Goal: Task Accomplishment & Management: Manage account settings

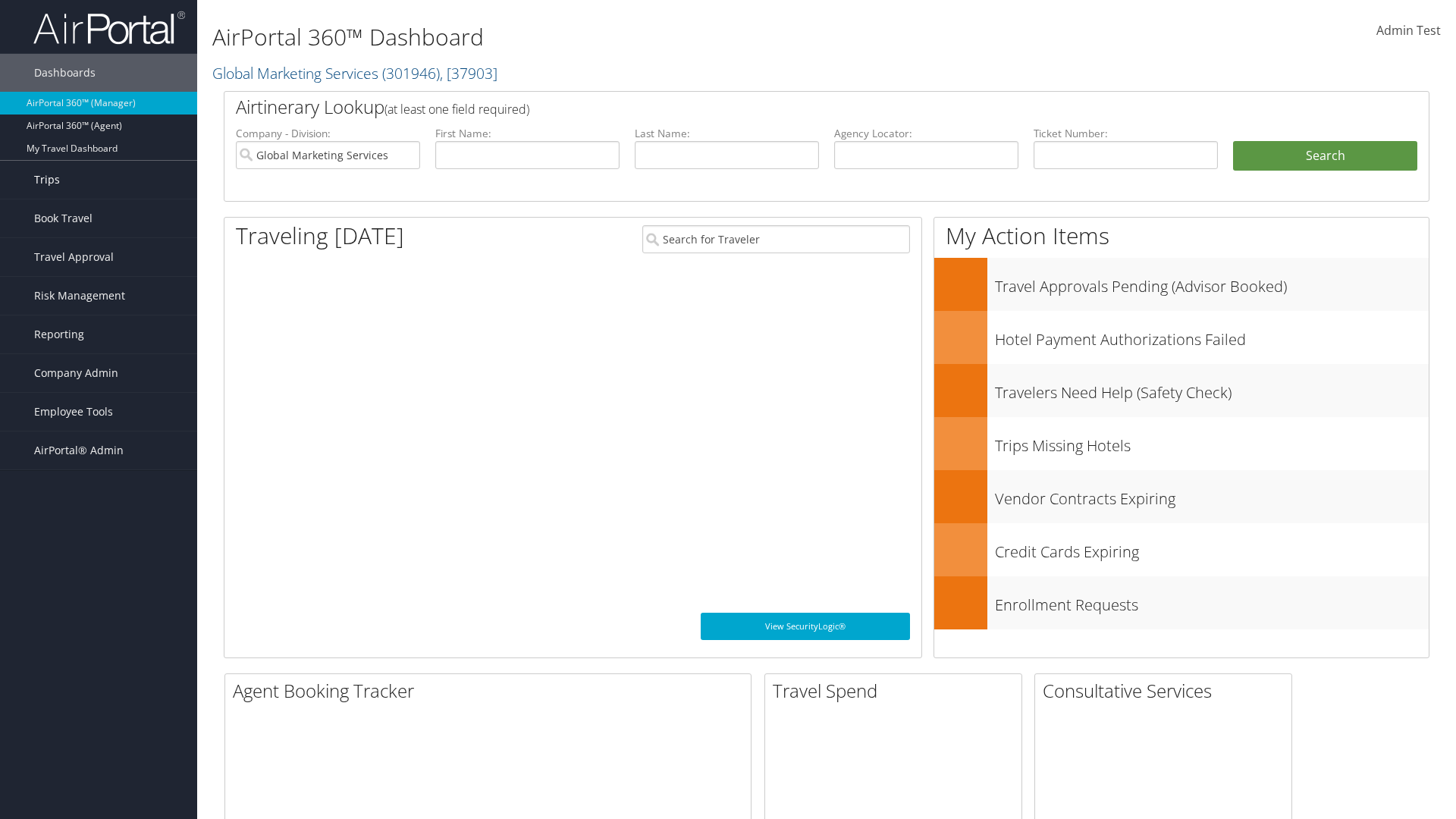
click at [99, 179] on link "Trips" at bounding box center [98, 179] width 197 height 38
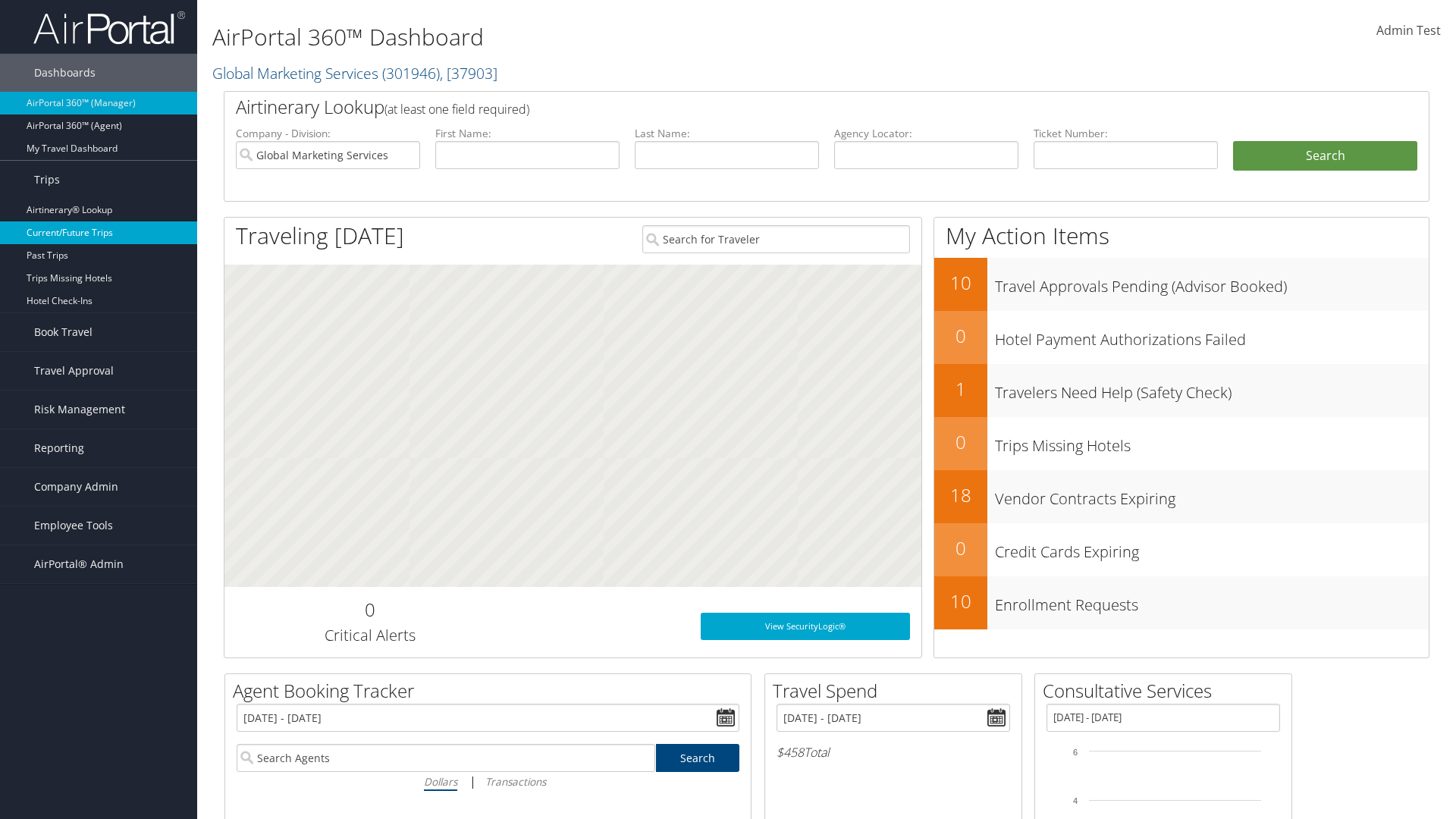
click at [99, 233] on link "Current/Future Trips" at bounding box center [98, 233] width 197 height 23
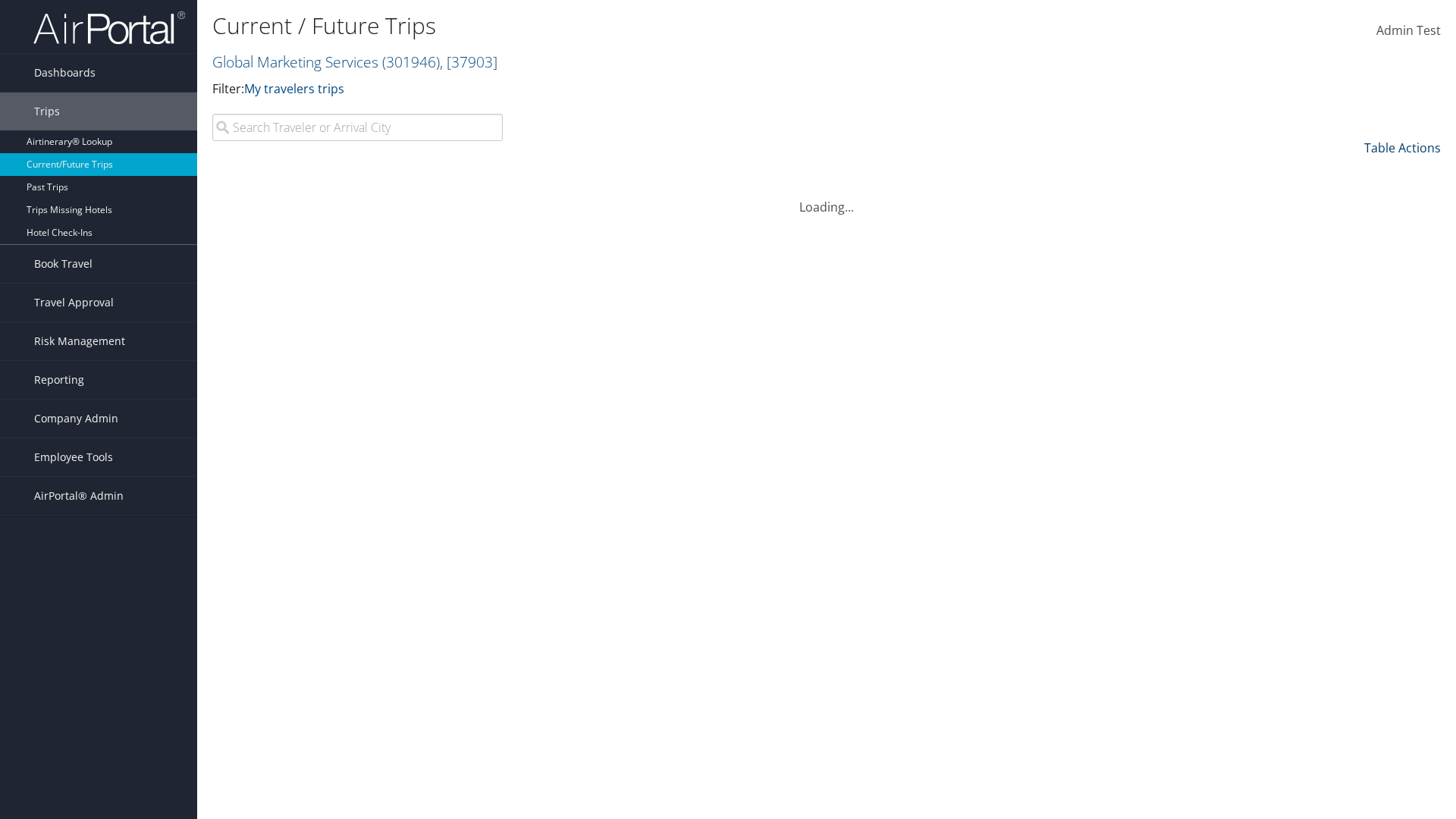
click at [1403, 148] on link "Table Actions" at bounding box center [1402, 147] width 76 height 17
click at [1340, 173] on link "Traveler" at bounding box center [1340, 172] width 200 height 25
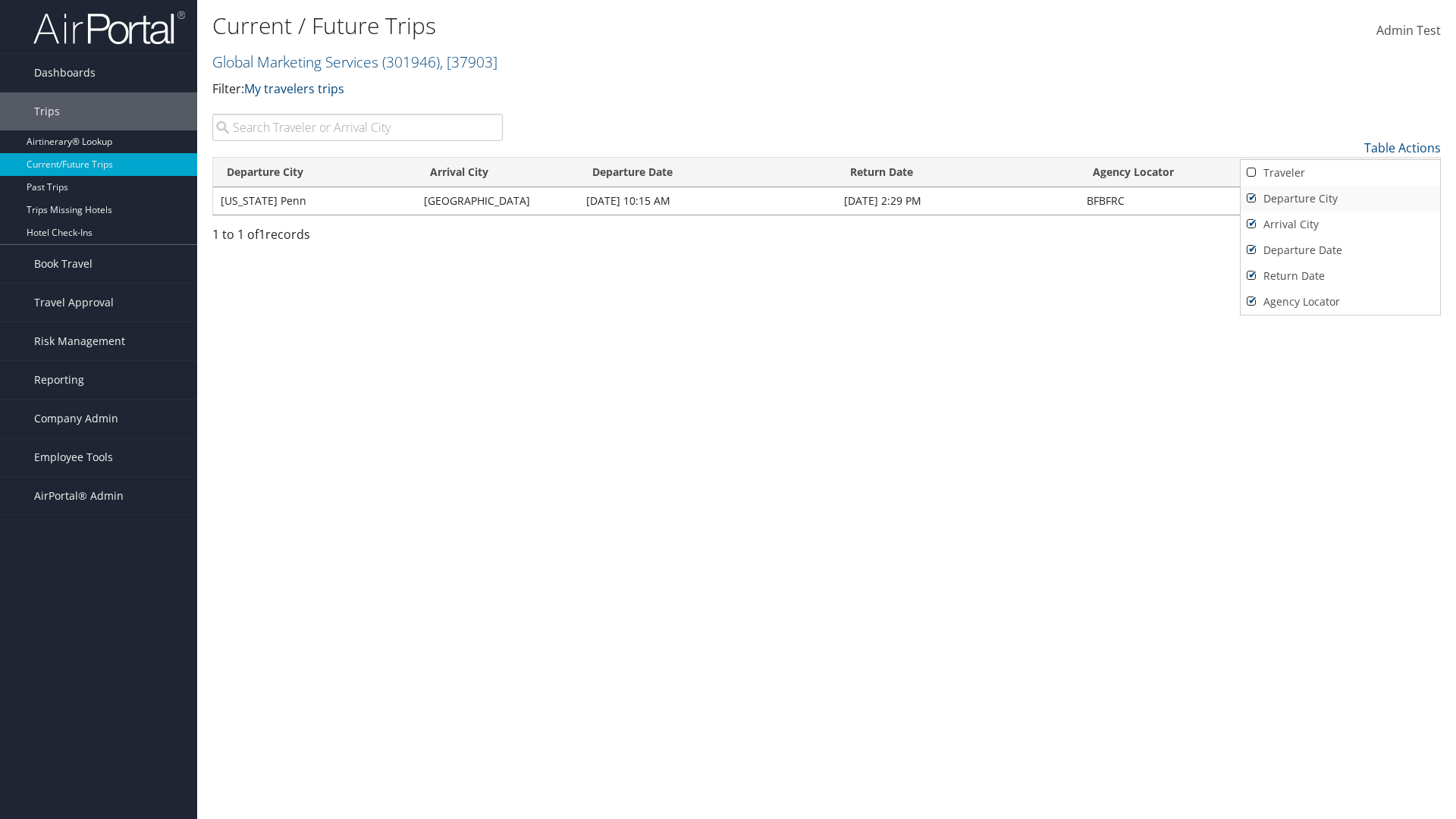
click at [1340, 199] on link "Departure City" at bounding box center [1340, 198] width 200 height 25
click at [1340, 224] on link "Arrival City" at bounding box center [1340, 224] width 200 height 25
click at [1340, 250] on link "Departure Date" at bounding box center [1340, 249] width 200 height 25
click at [1340, 276] on link "Return Date" at bounding box center [1340, 276] width 200 height 25
click at [1340, 302] on link "Agency Locator" at bounding box center [1340, 301] width 200 height 25
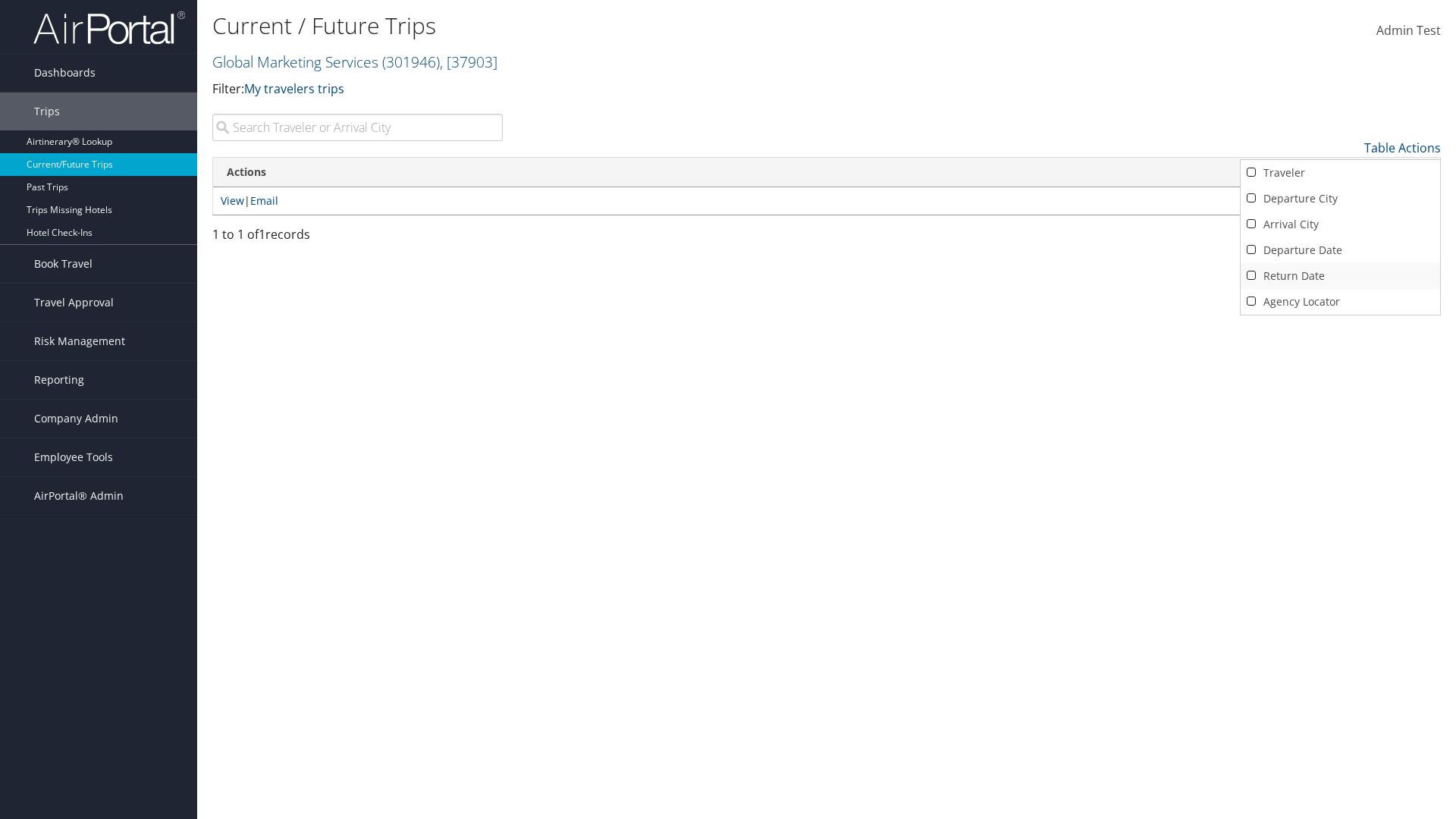
click at [1340, 302] on link "Agency Locator" at bounding box center [1340, 301] width 200 height 25
click at [1340, 276] on link "Return Date" at bounding box center [1340, 276] width 200 height 25
click at [1340, 250] on link "Departure Date" at bounding box center [1340, 249] width 200 height 25
click at [1340, 224] on link "Arrival City" at bounding box center [1340, 224] width 200 height 25
click at [1340, 199] on link "Departure City" at bounding box center [1340, 198] width 200 height 25
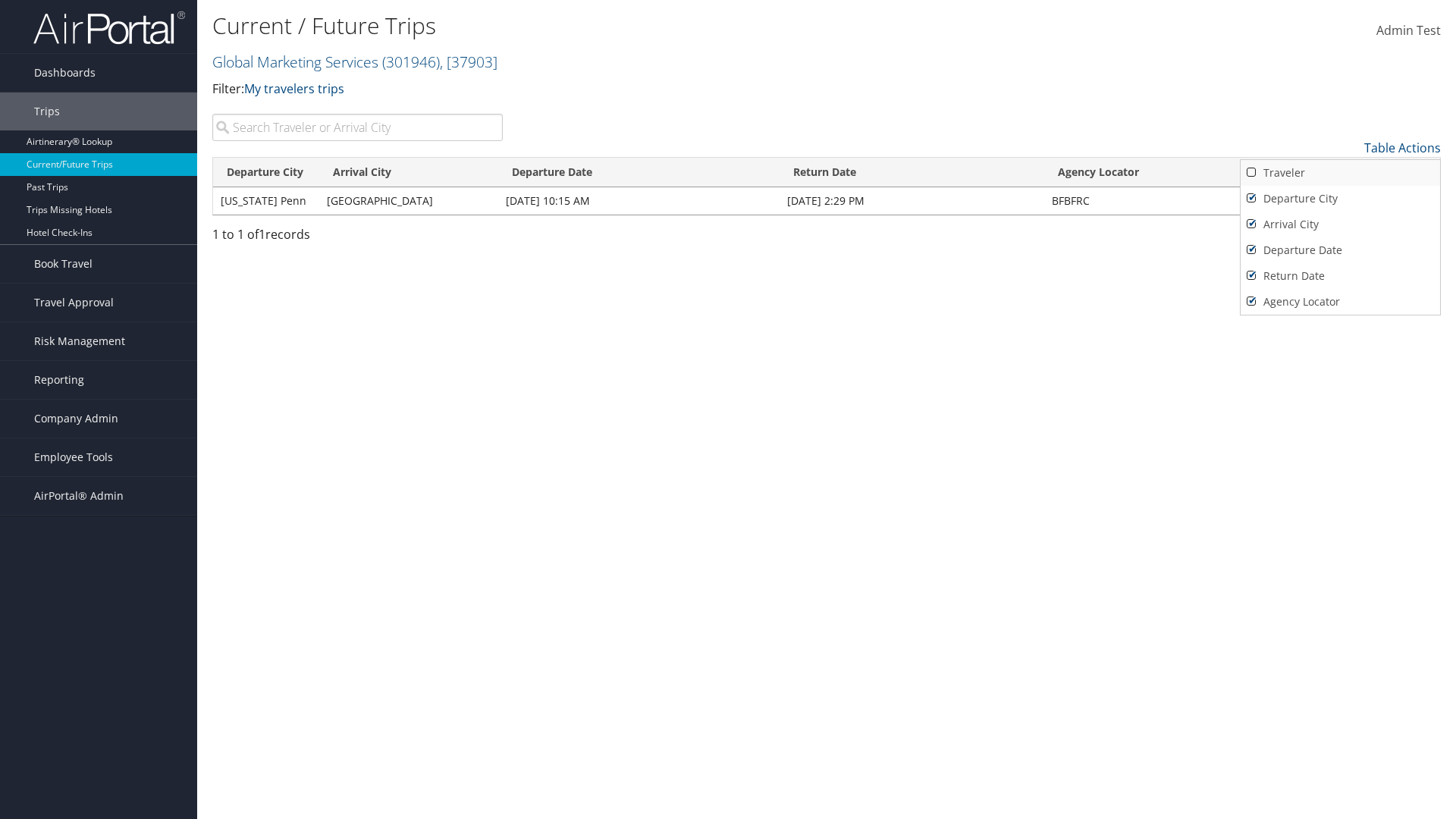
click at [1340, 173] on link "Traveler" at bounding box center [1340, 172] width 200 height 25
click at [728, 410] on div at bounding box center [728, 410] width 1456 height 819
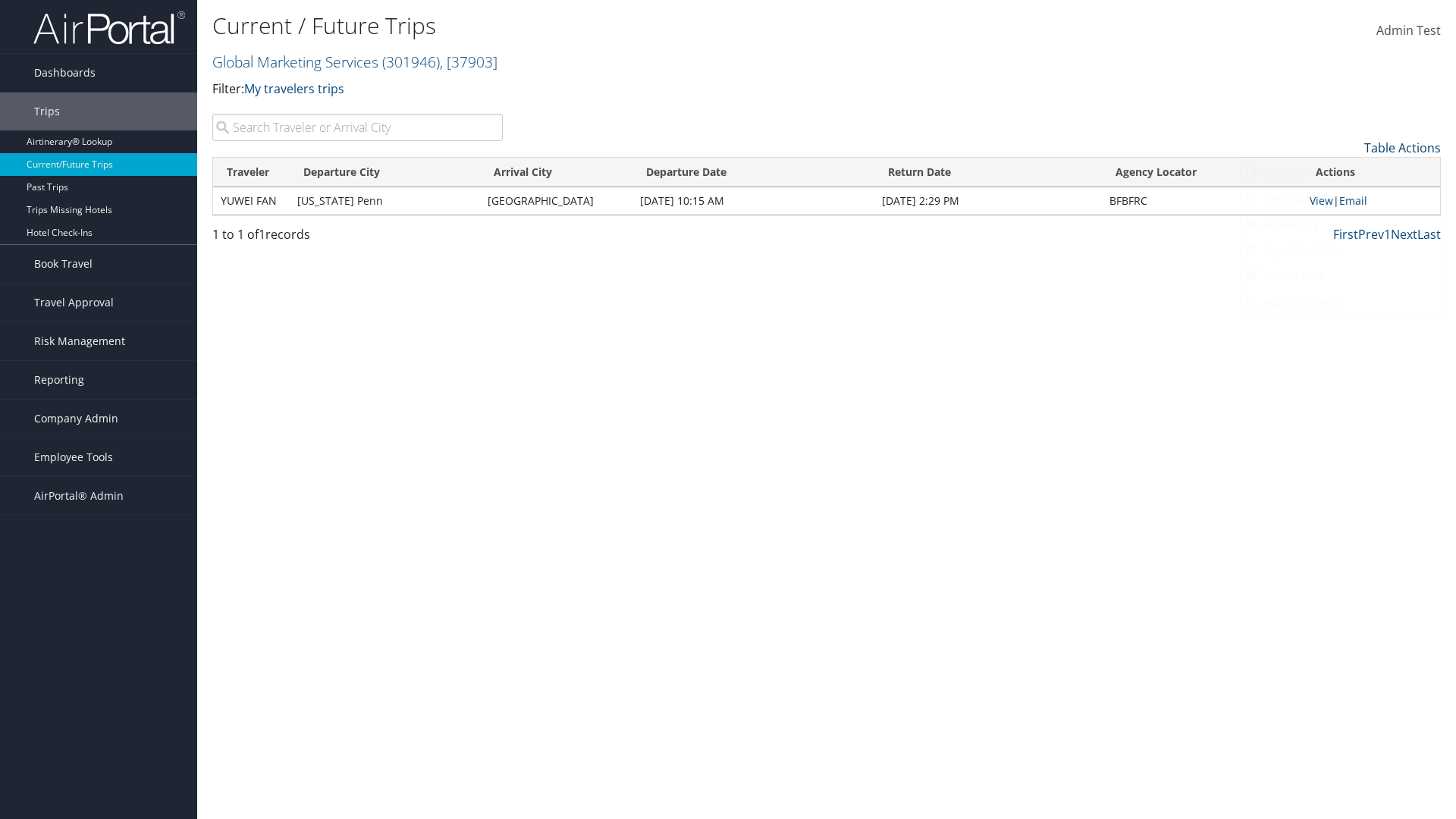
click at [1403, 148] on link "Table Actions" at bounding box center [1402, 147] width 76 height 17
click at [1340, 199] on link "25" at bounding box center [1340, 198] width 200 height 25
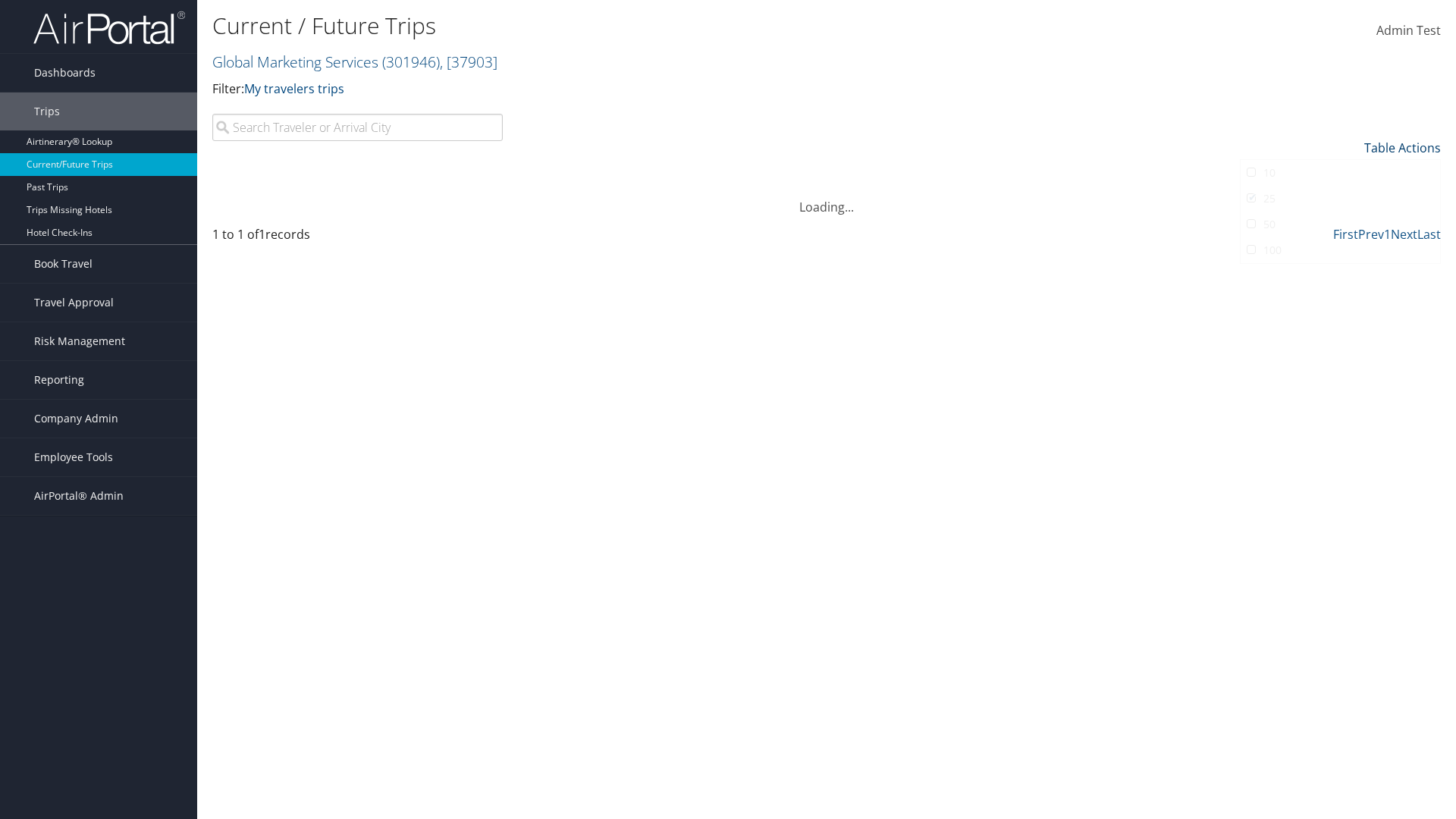
click at [1403, 148] on link "Table Actions" at bounding box center [1402, 147] width 76 height 17
click at [1340, 223] on link "Page Length" at bounding box center [1340, 222] width 200 height 25
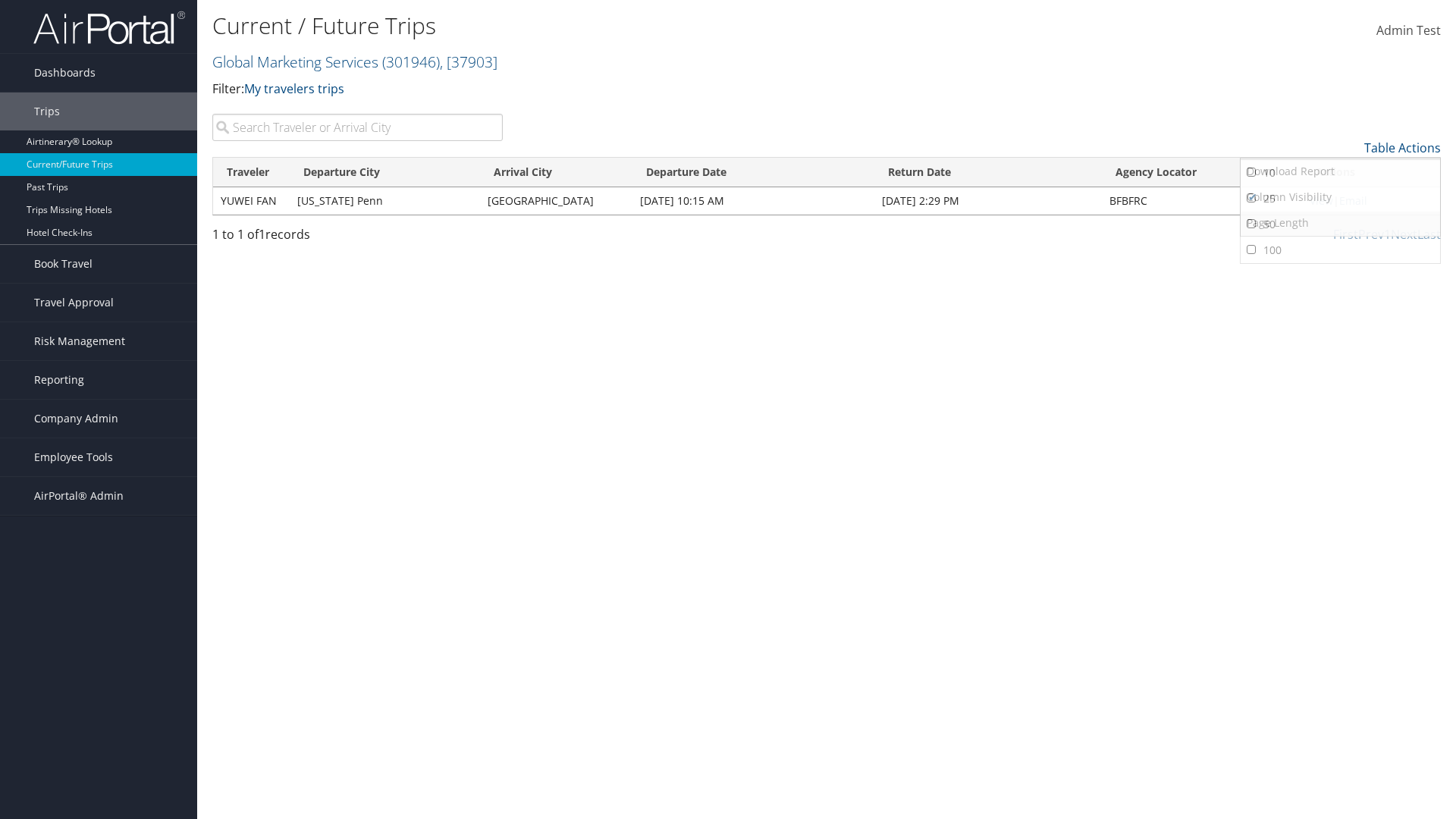
click at [1340, 224] on link "50" at bounding box center [1340, 224] width 200 height 25
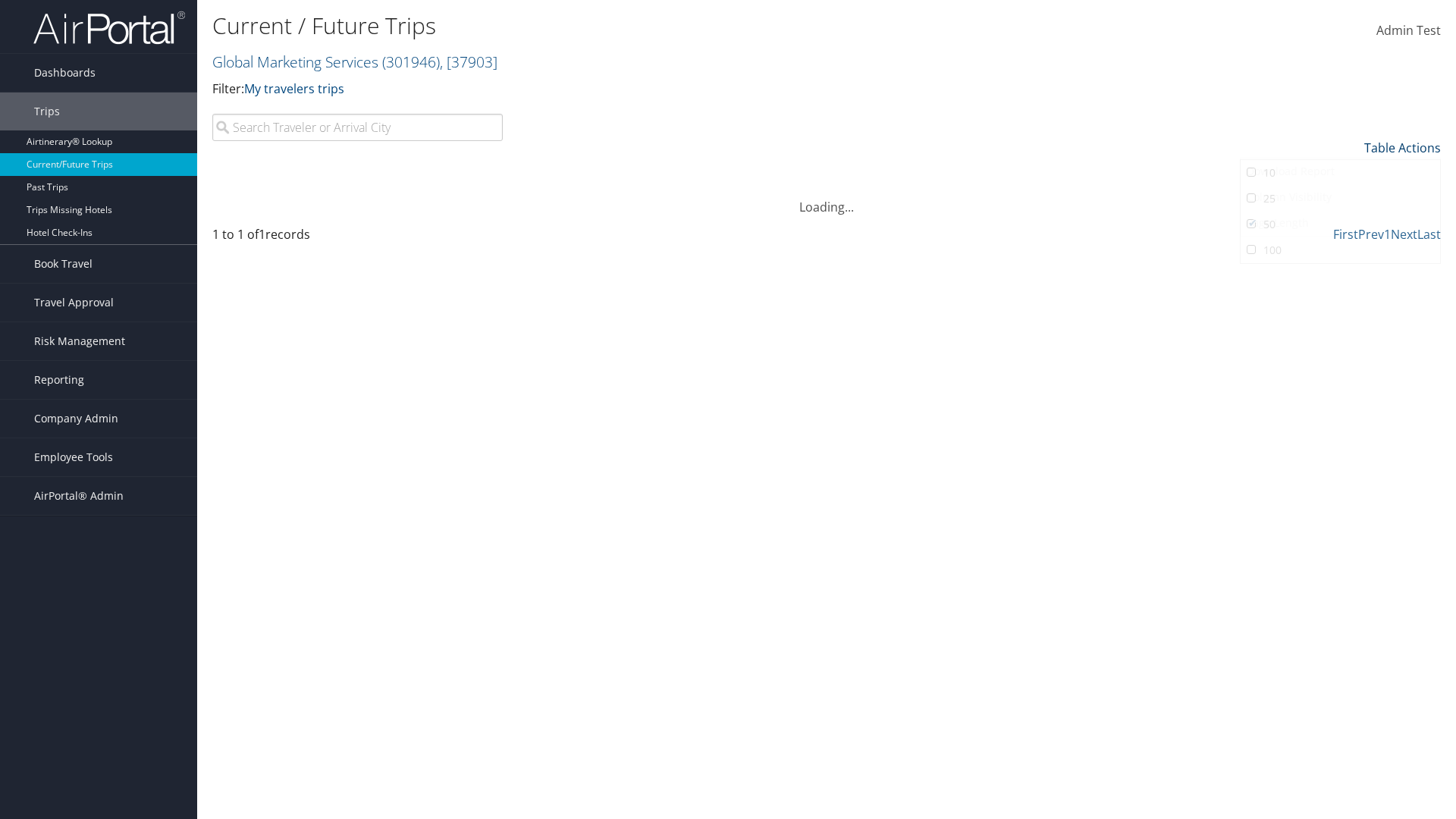
click at [1403, 148] on link "Table Actions" at bounding box center [1402, 147] width 76 height 17
